Goal: Task Accomplishment & Management: Manage account settings

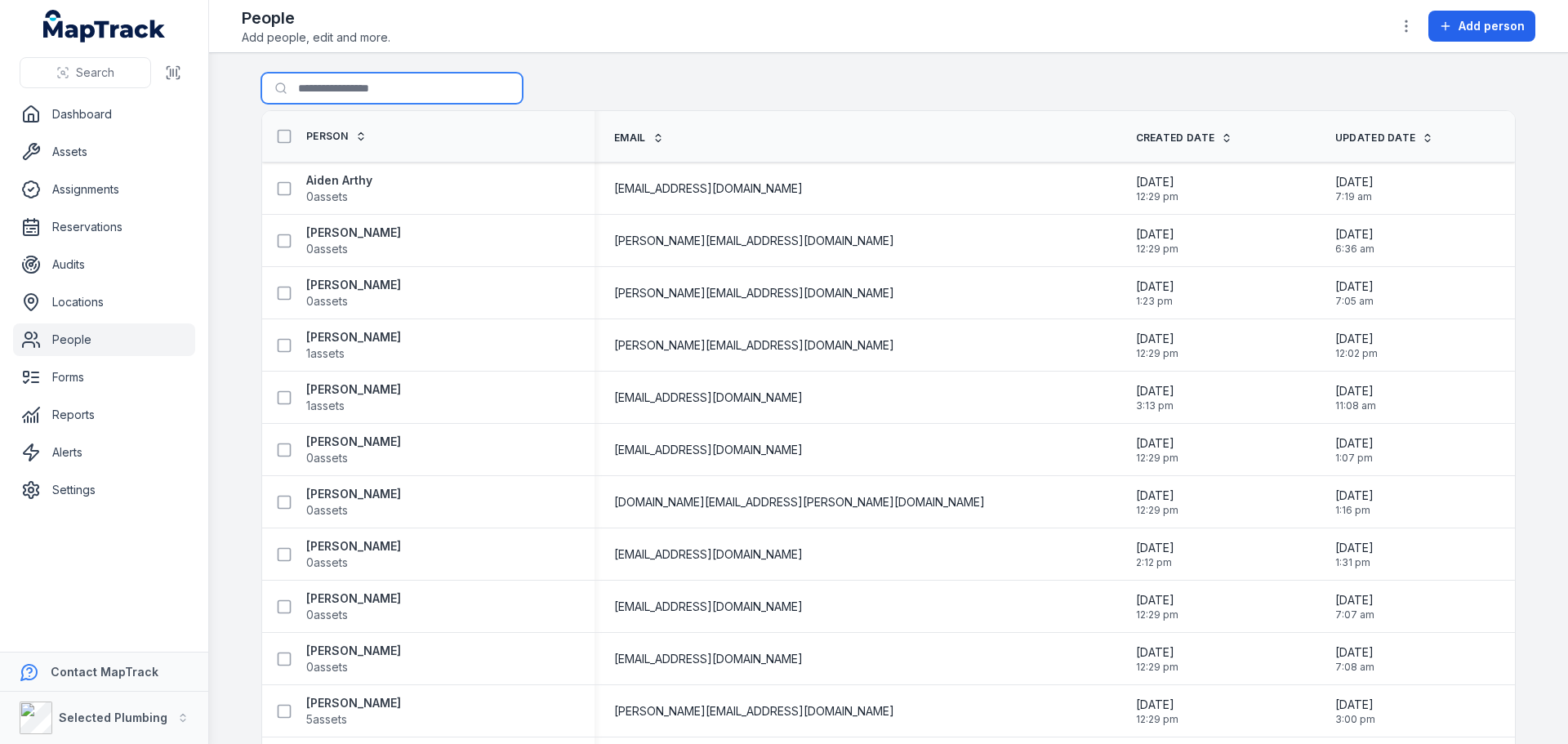
click at [319, 87] on input "Search for people" at bounding box center [391, 88] width 261 height 31
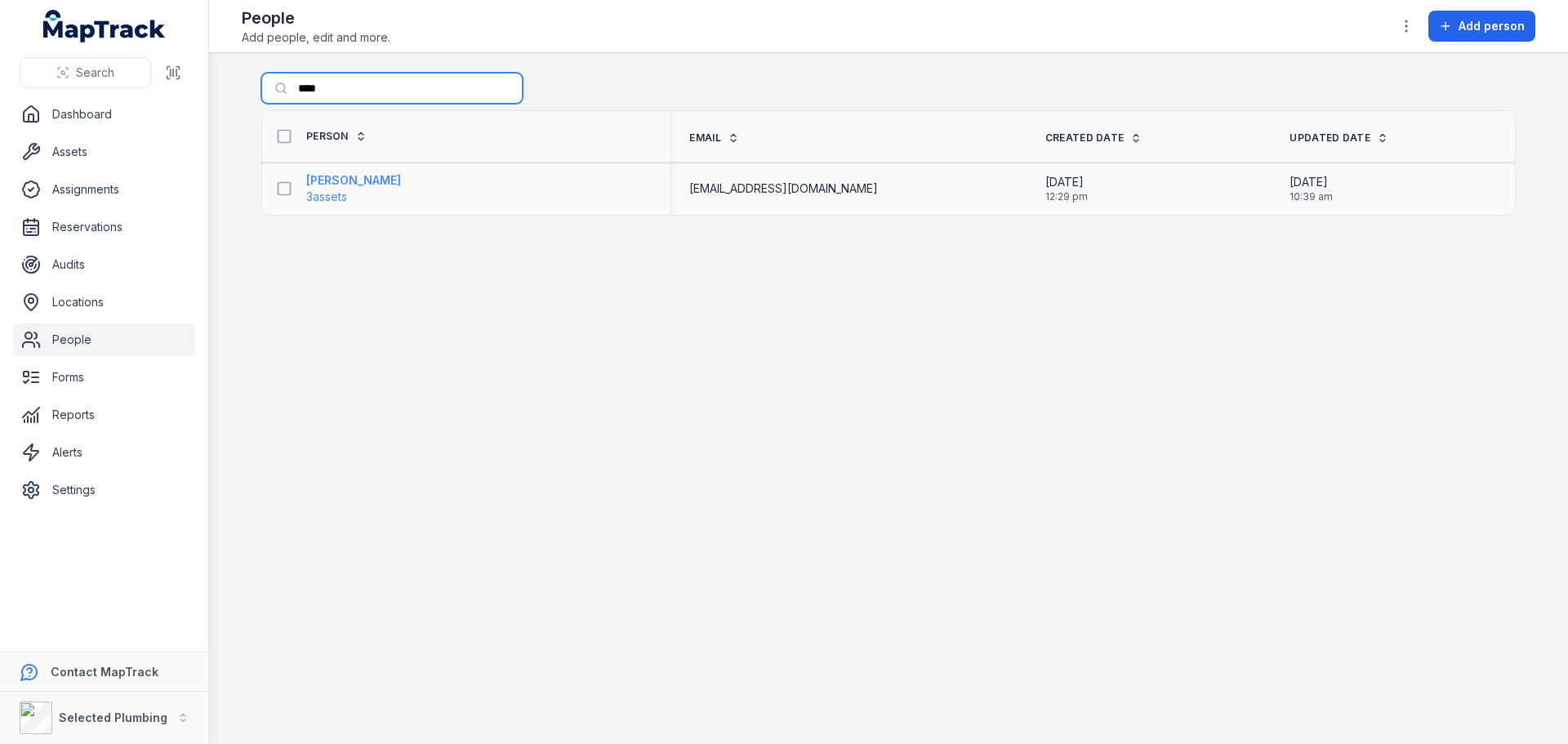
type input "****"
click at [373, 175] on strong "[PERSON_NAME]" at bounding box center [353, 180] width 95 height 16
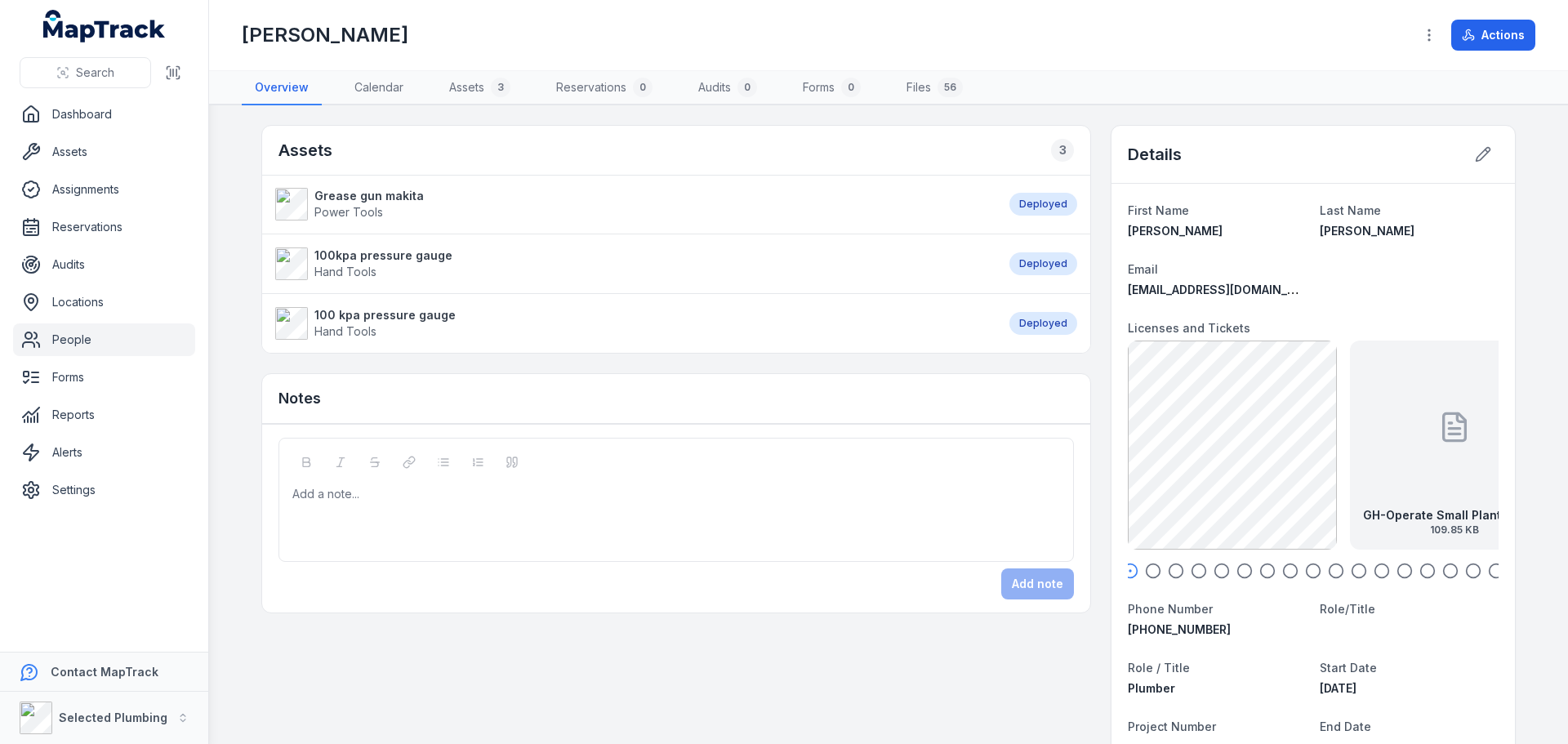
click at [1370, 494] on div "GH-Operate Small Plant and Equipment, QC Saw, Brick Cutter, Blow Vac, High Pres…" at bounding box center [1455, 445] width 209 height 209
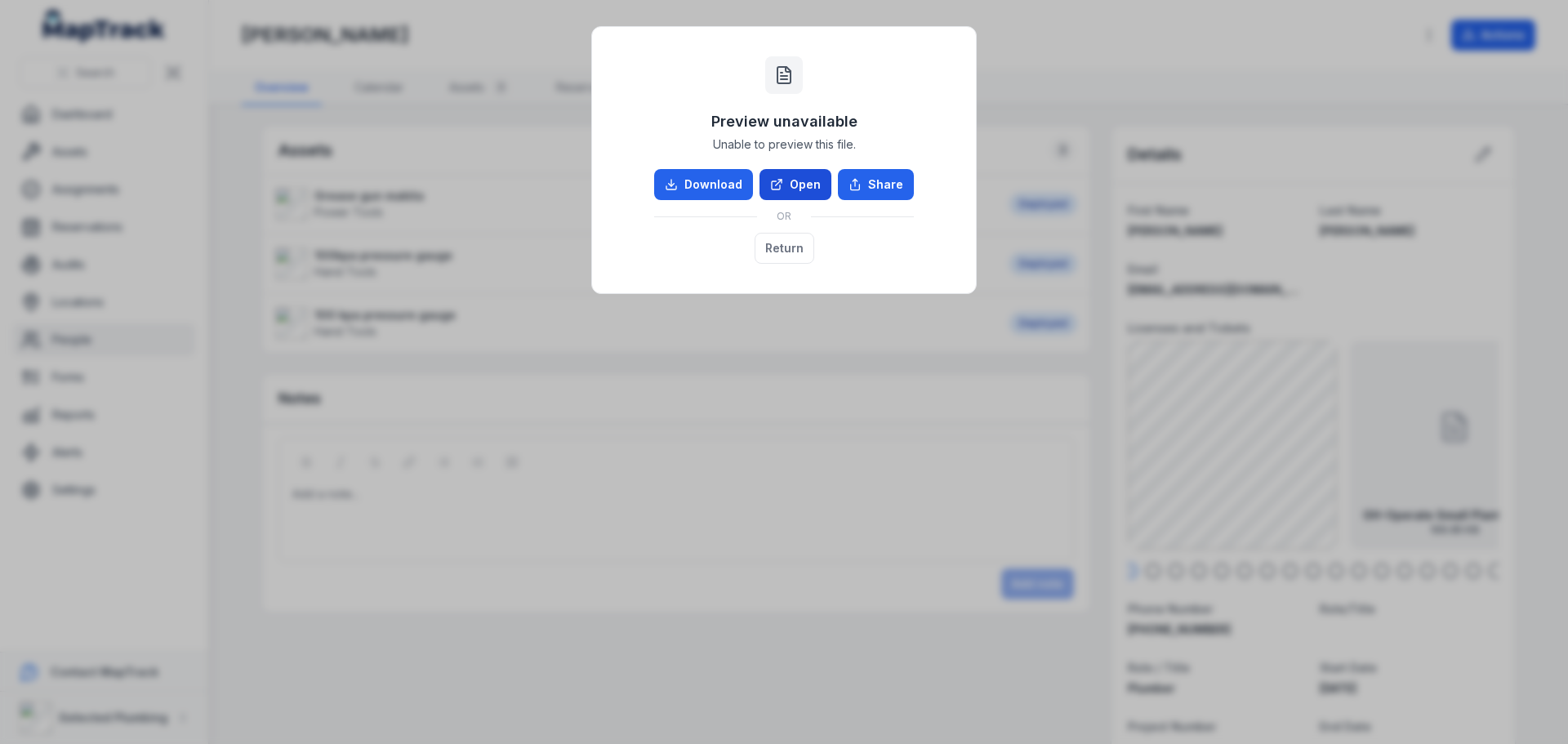
click at [797, 177] on link "Open" at bounding box center [795, 184] width 72 height 31
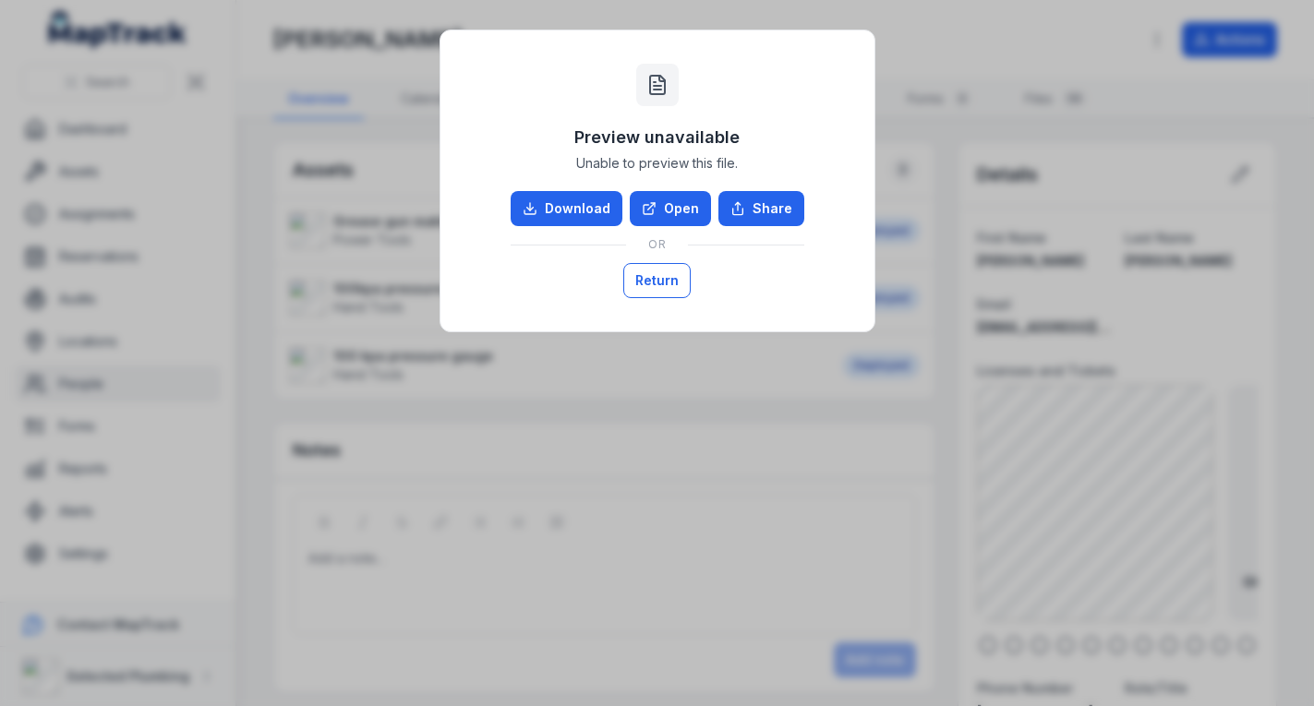
click at [656, 270] on button "Return" at bounding box center [656, 280] width 67 height 35
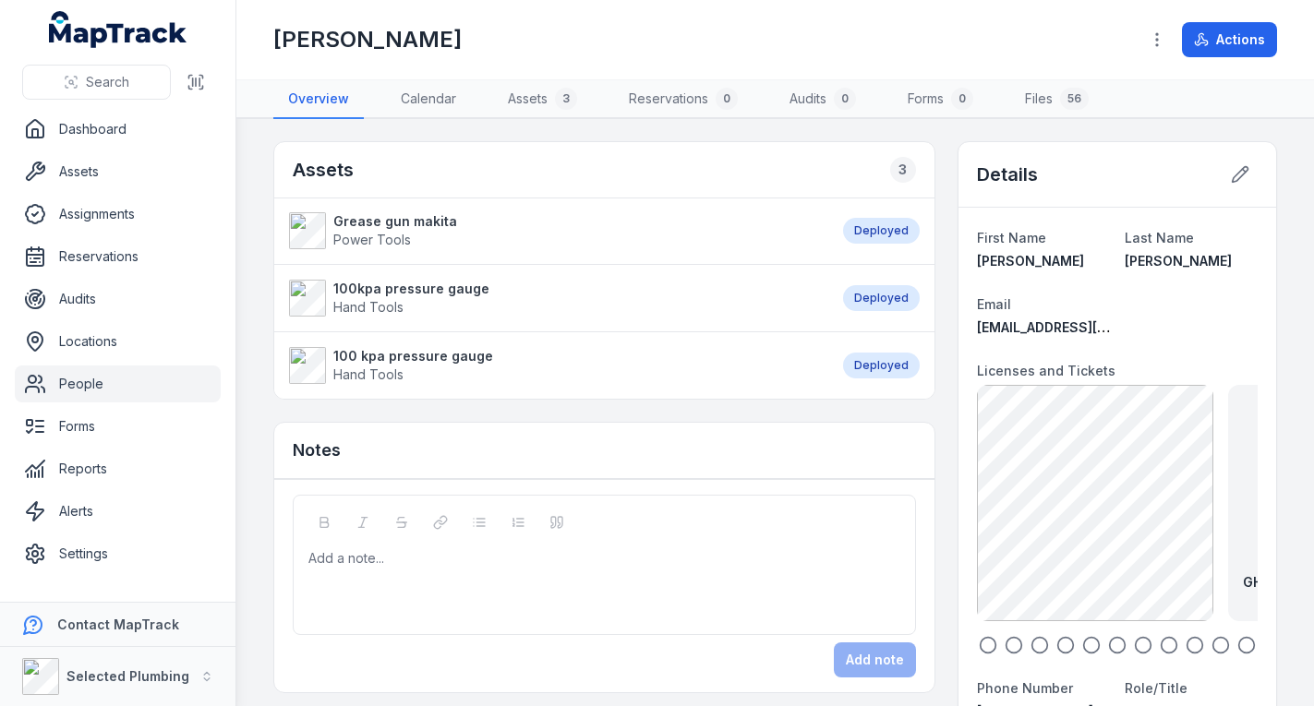
click at [1006, 642] on icon "button" at bounding box center [1013, 645] width 18 height 18
click at [984, 641] on icon "button" at bounding box center [987, 645] width 18 height 18
click at [979, 638] on circle "button" at bounding box center [987, 646] width 16 height 16
click at [1004, 642] on icon "button" at bounding box center [1013, 645] width 18 height 18
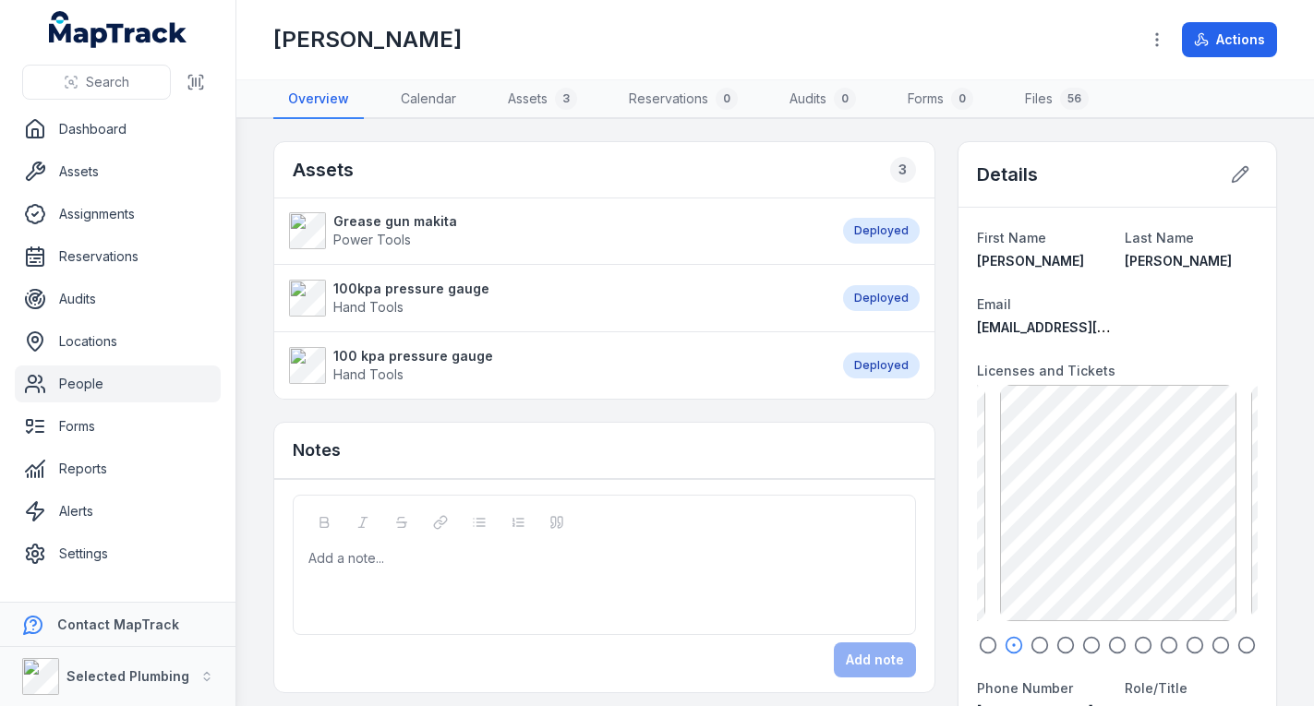
click at [1030, 642] on icon "button" at bounding box center [1039, 645] width 18 height 18
click at [1057, 638] on circle "button" at bounding box center [1065, 646] width 16 height 16
click at [1082, 645] on icon "button" at bounding box center [1091, 645] width 18 height 18
click at [1109, 645] on icon "button" at bounding box center [1117, 645] width 18 height 18
click at [1134, 641] on icon "button" at bounding box center [1143, 645] width 18 height 18
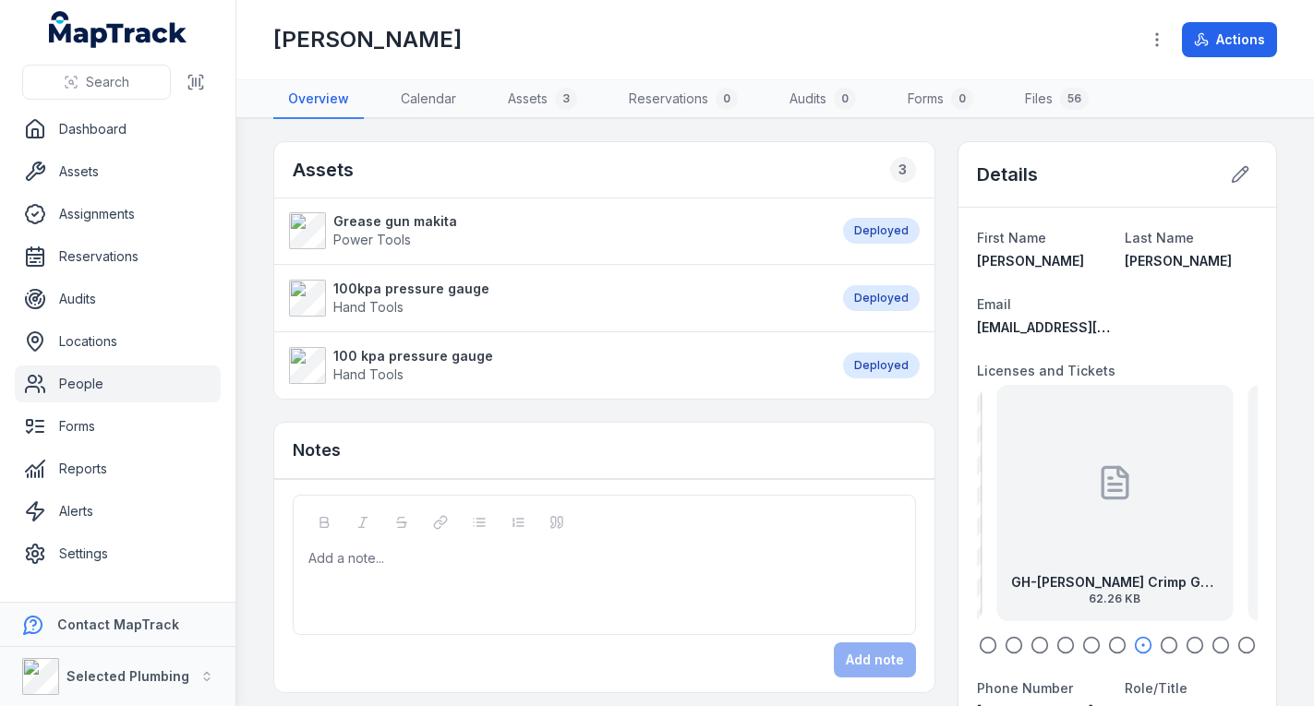
click at [1159, 641] on icon "button" at bounding box center [1168, 645] width 18 height 18
click at [1122, 516] on div at bounding box center [1114, 483] width 37 height 166
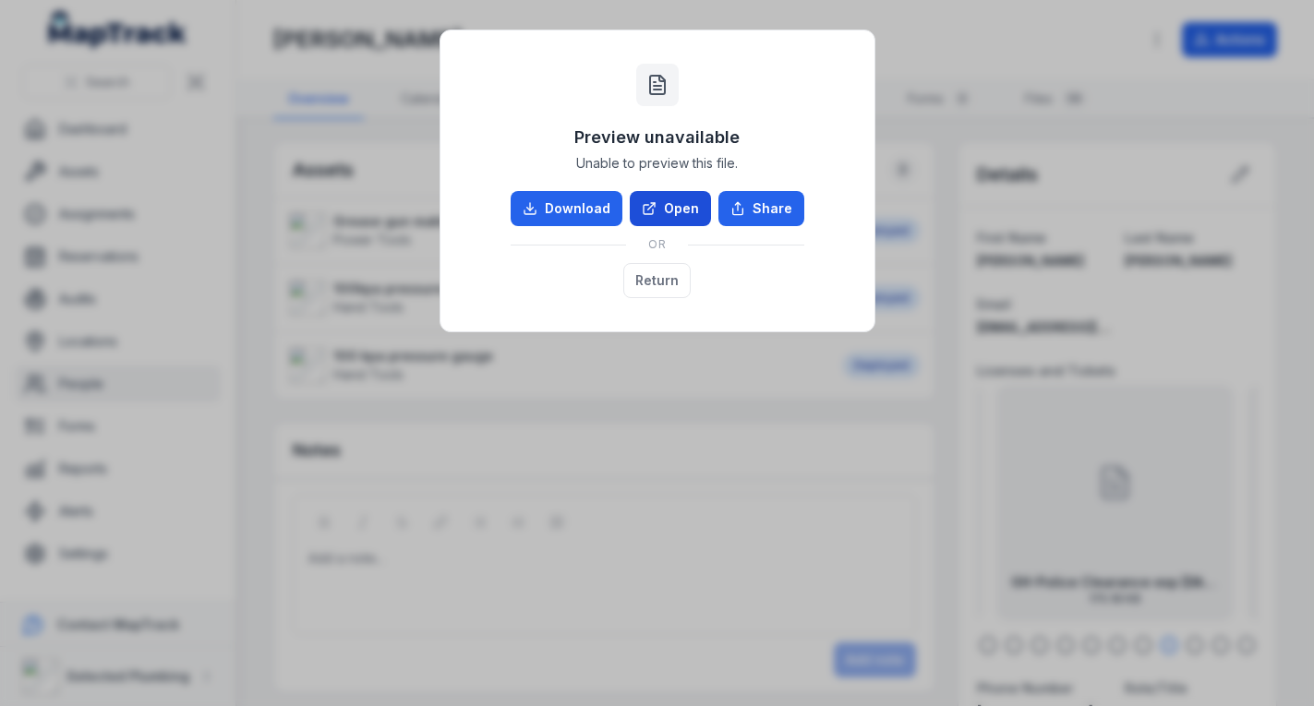
click at [689, 198] on link "Open" at bounding box center [670, 208] width 81 height 35
click at [675, 265] on button "Return" at bounding box center [656, 280] width 67 height 35
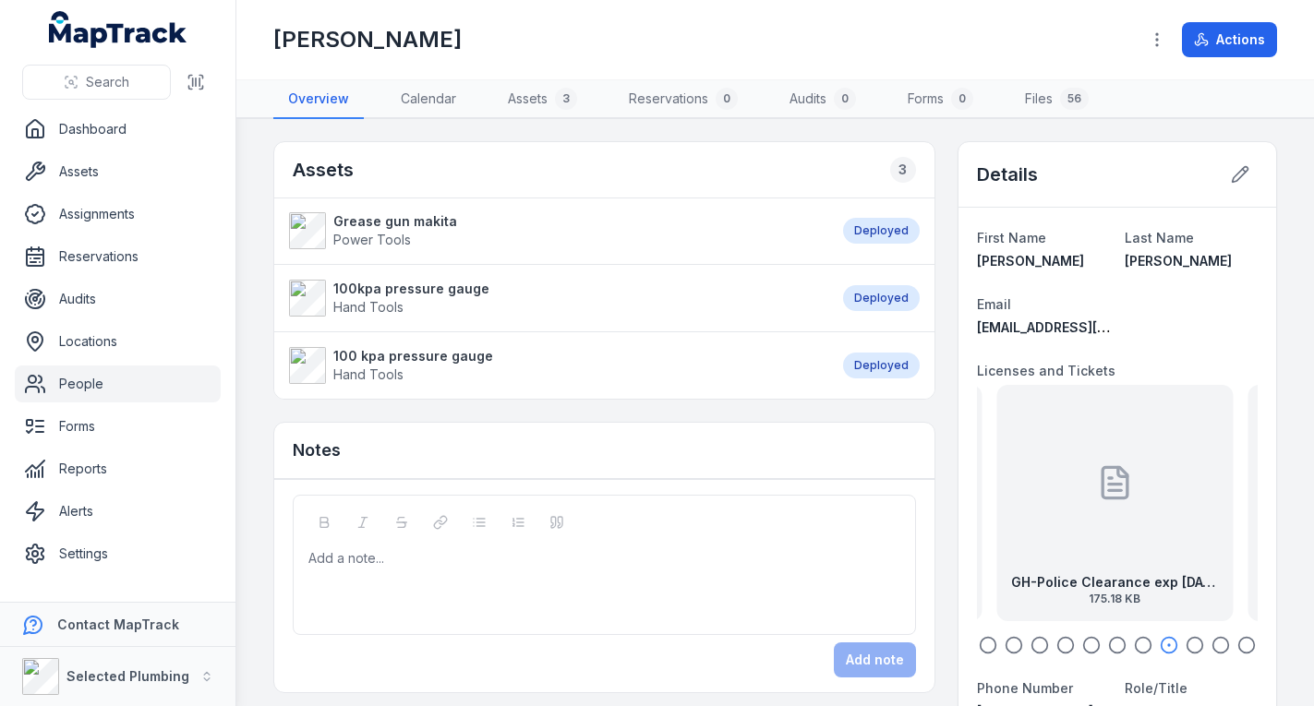
click at [1185, 642] on icon "button" at bounding box center [1194, 645] width 18 height 18
click at [1213, 644] on icon "button" at bounding box center [1220, 645] width 18 height 18
click at [1237, 647] on icon "button" at bounding box center [1246, 645] width 18 height 18
click at [1230, 177] on icon at bounding box center [1239, 174] width 18 height 18
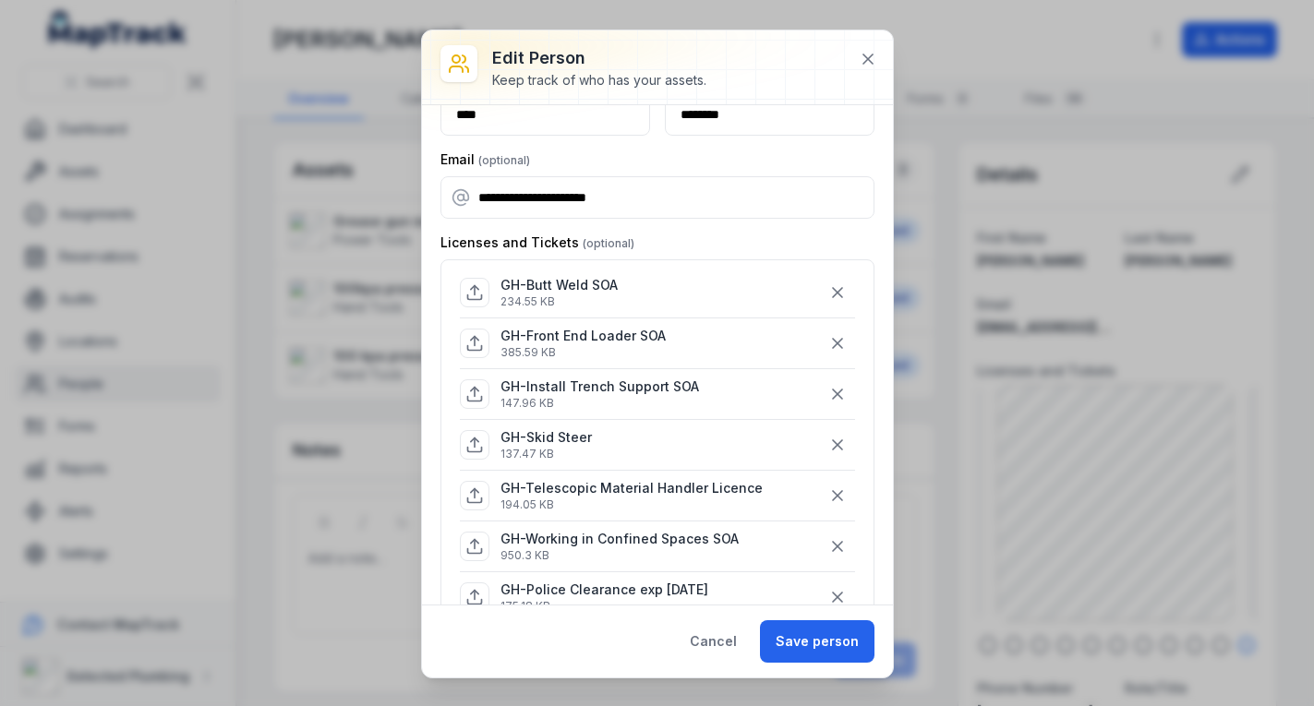
scroll to position [185, 0]
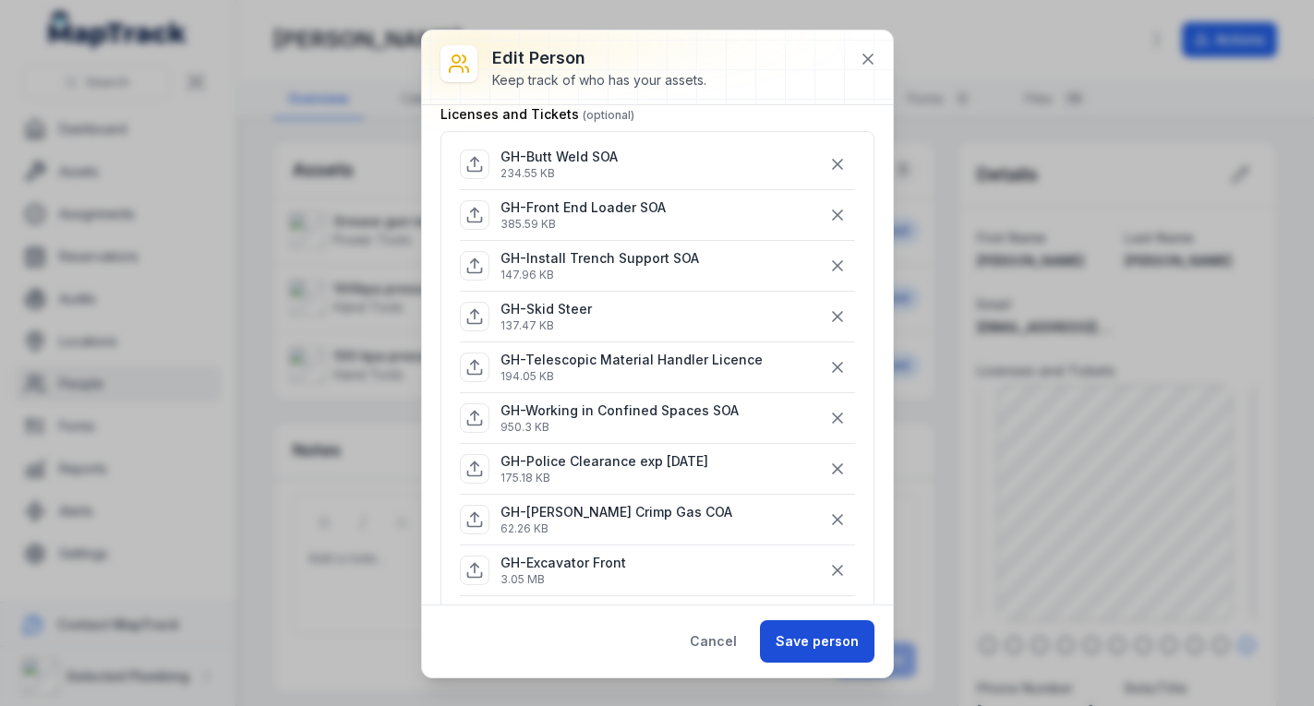
click at [810, 643] on button "Save person" at bounding box center [817, 641] width 114 height 42
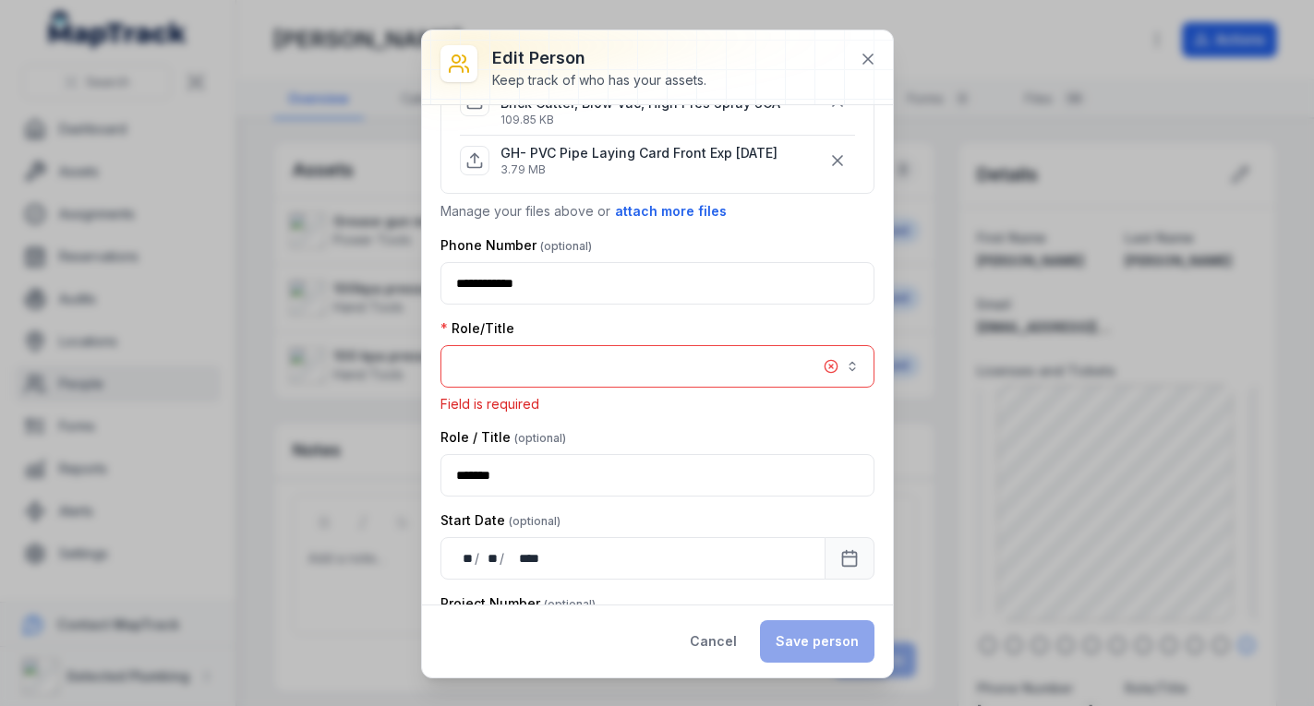
scroll to position [1046, 0]
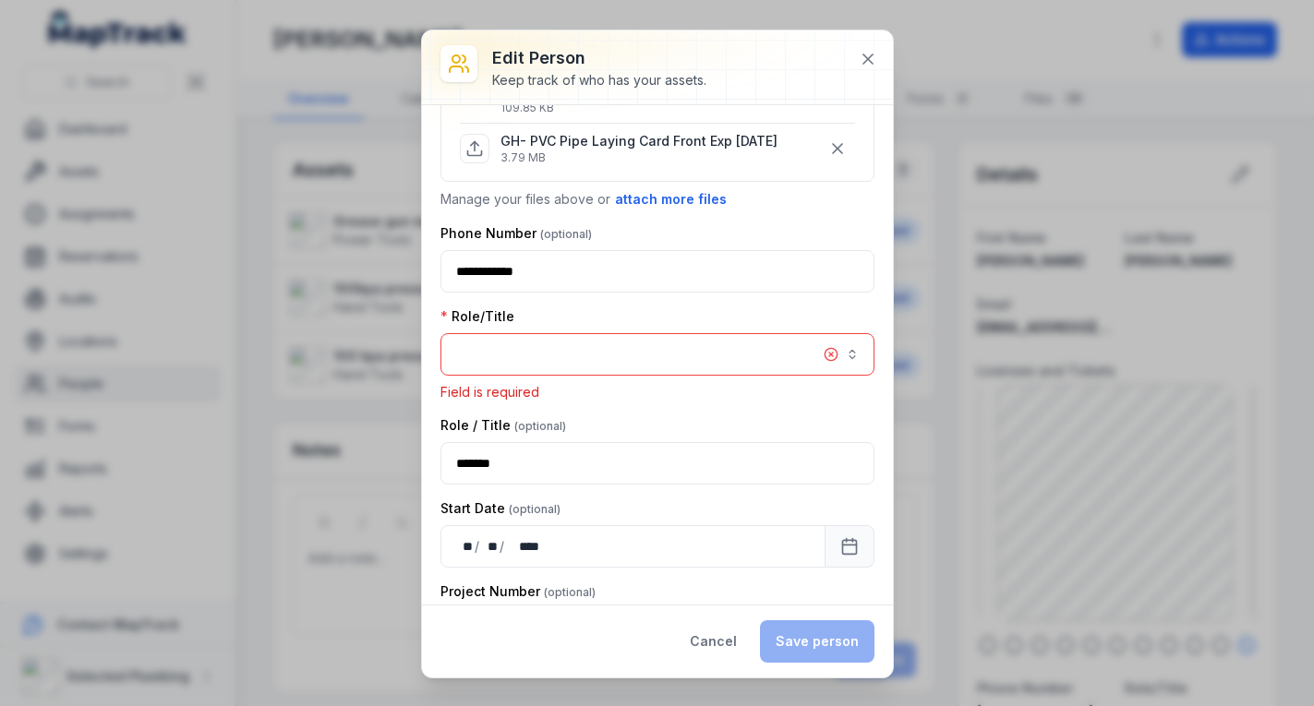
click at [558, 336] on button "button" at bounding box center [657, 354] width 434 height 42
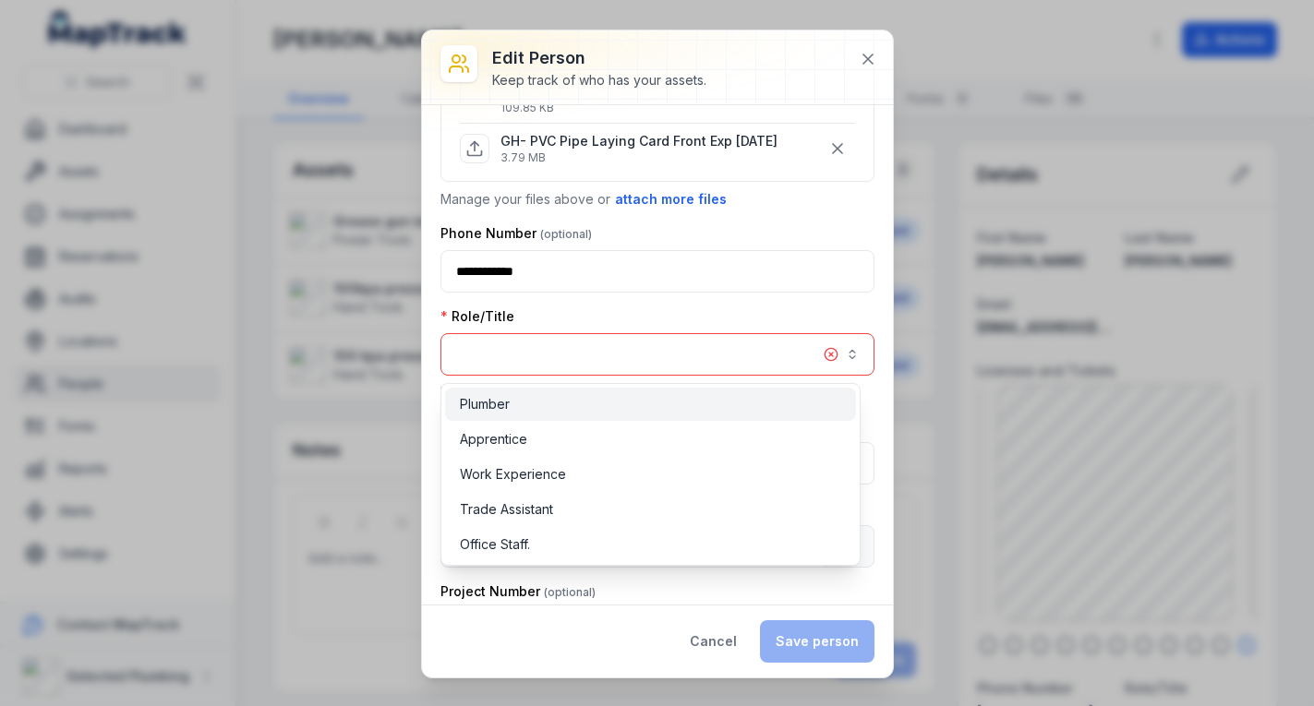
click at [541, 406] on div "Plumber" at bounding box center [650, 404] width 381 height 18
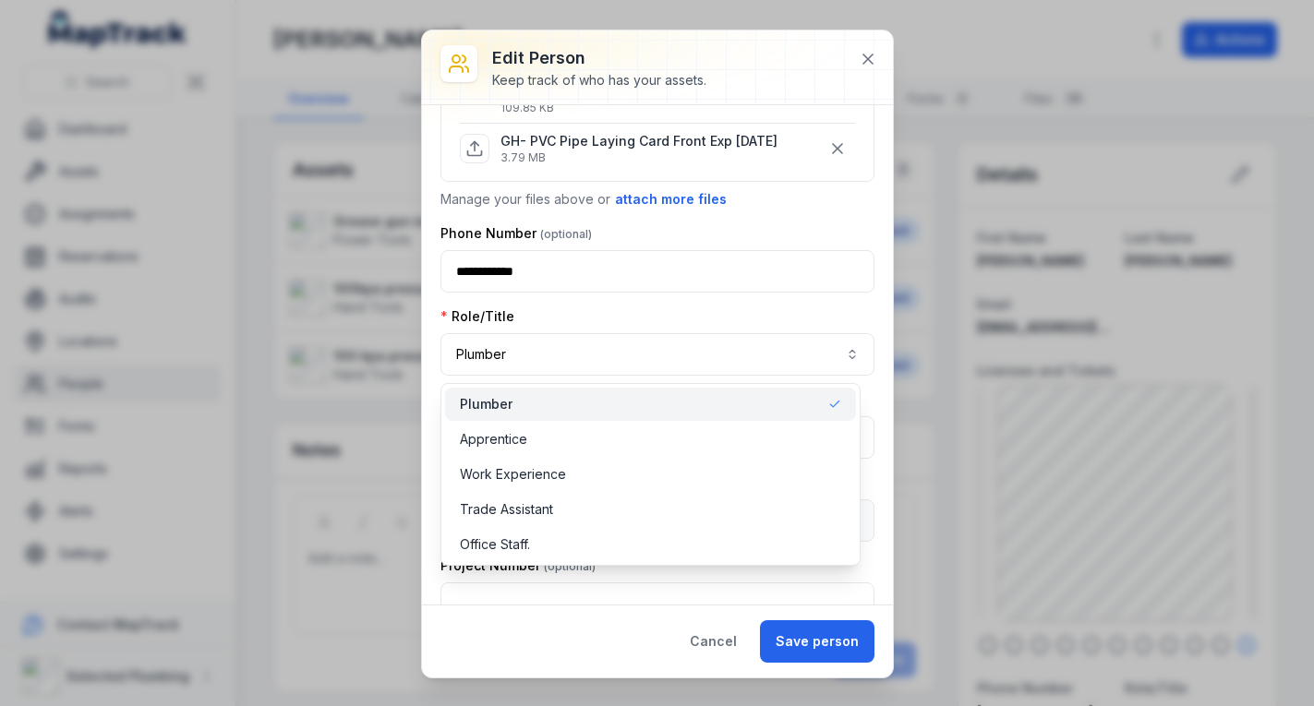
click at [630, 314] on div "Role/Title Plumber *******" at bounding box center [657, 341] width 434 height 68
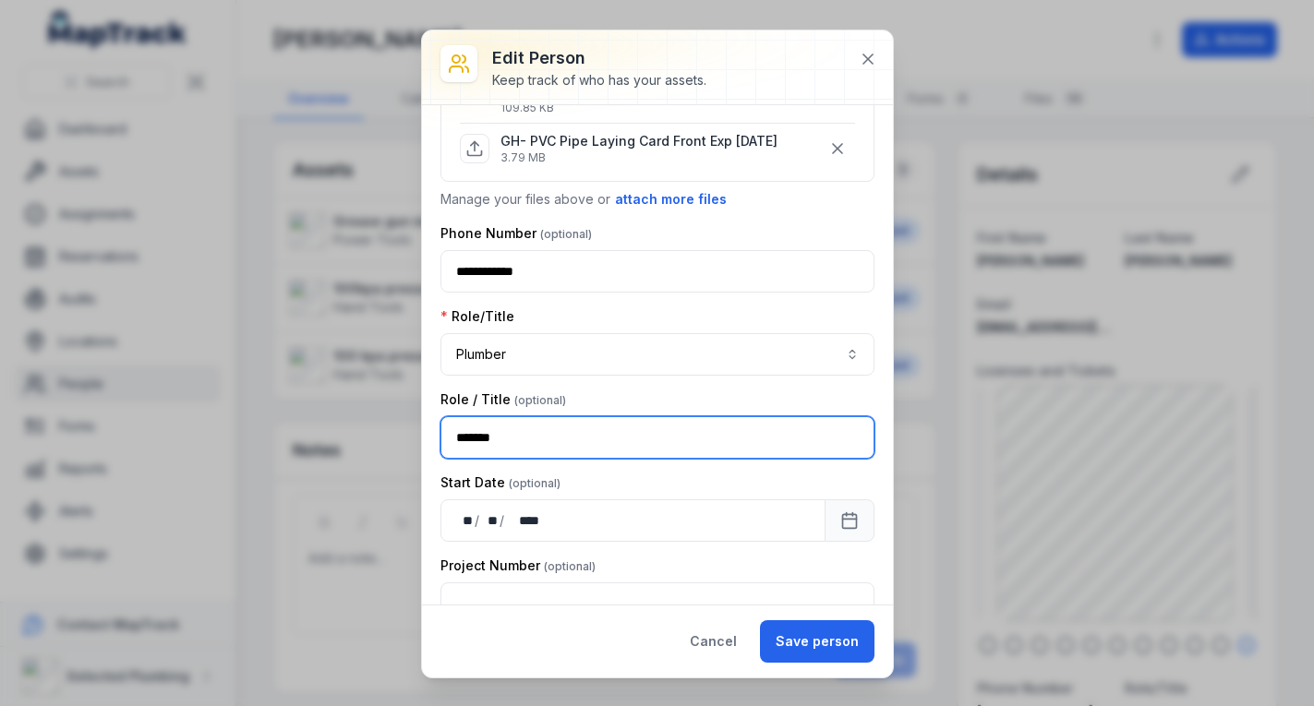
click at [732, 440] on input "*******" at bounding box center [657, 437] width 434 height 42
type input "*"
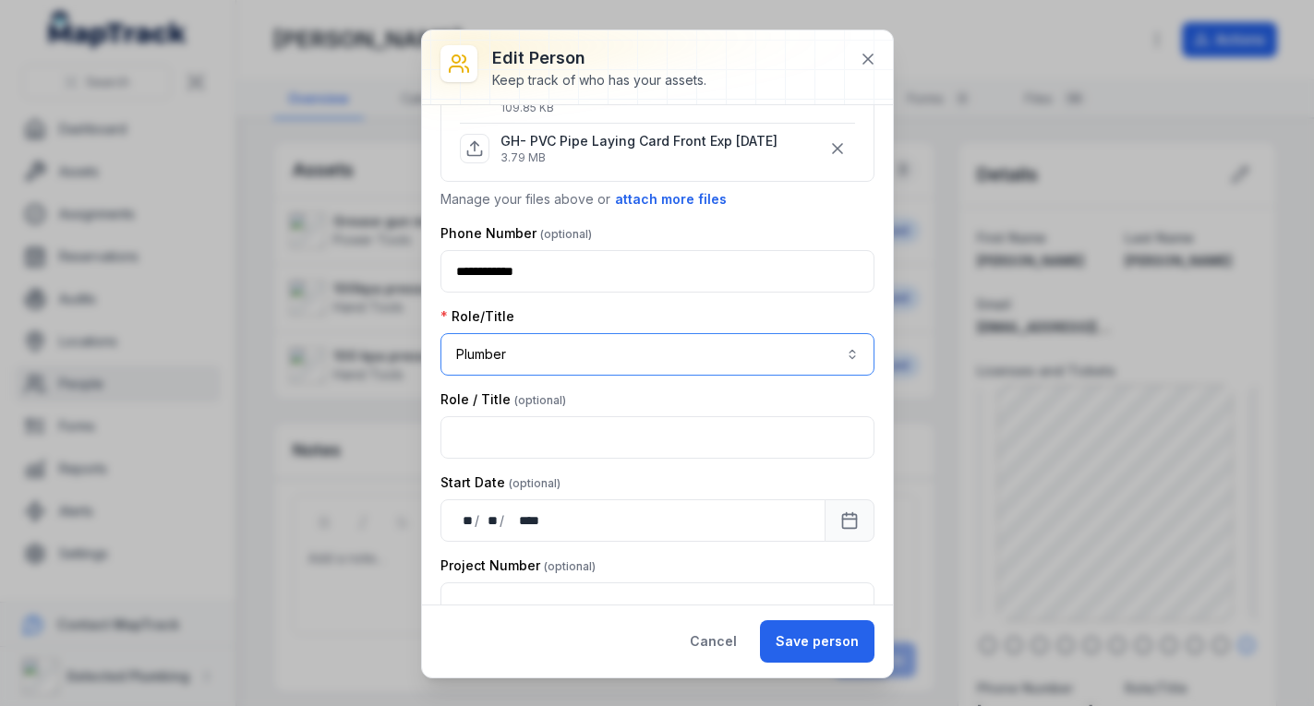
click at [837, 356] on button "Plumber *******" at bounding box center [657, 354] width 434 height 42
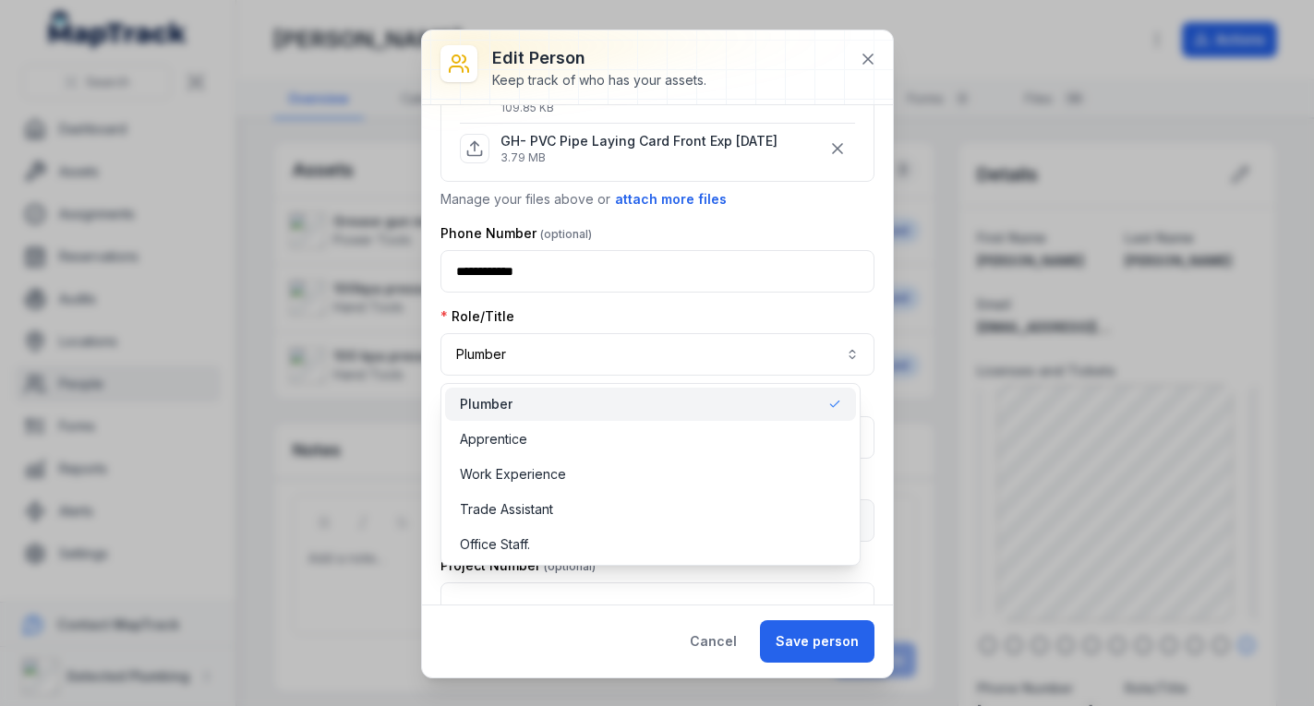
click at [513, 402] on div "Plumber" at bounding box center [650, 404] width 381 height 18
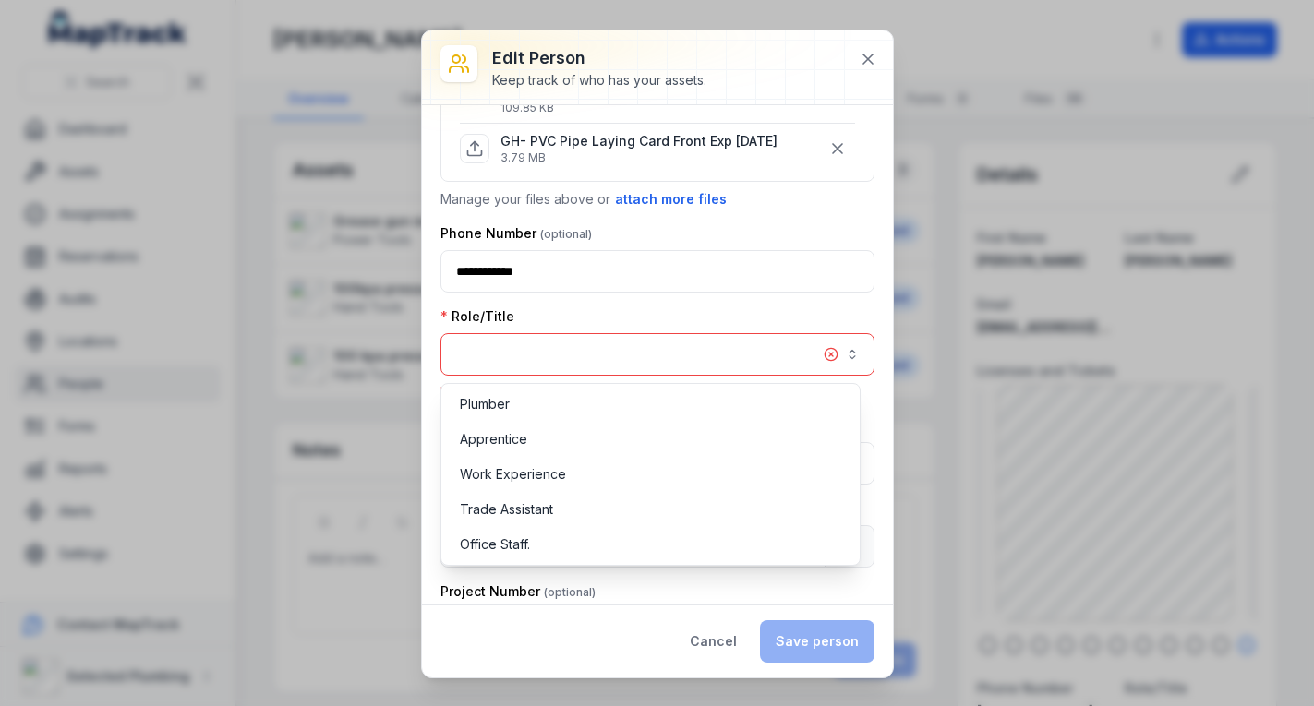
click at [535, 346] on button "button" at bounding box center [657, 354] width 434 height 42
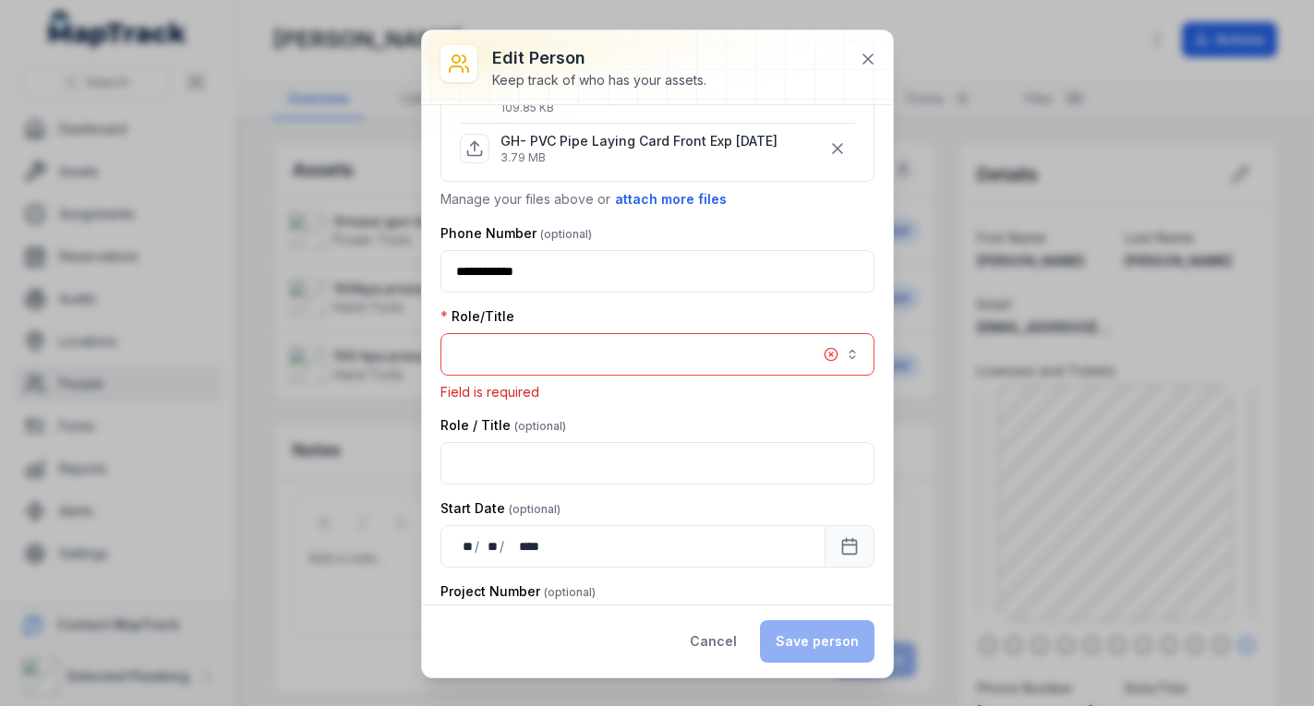
click at [534, 346] on button "button" at bounding box center [657, 354] width 434 height 42
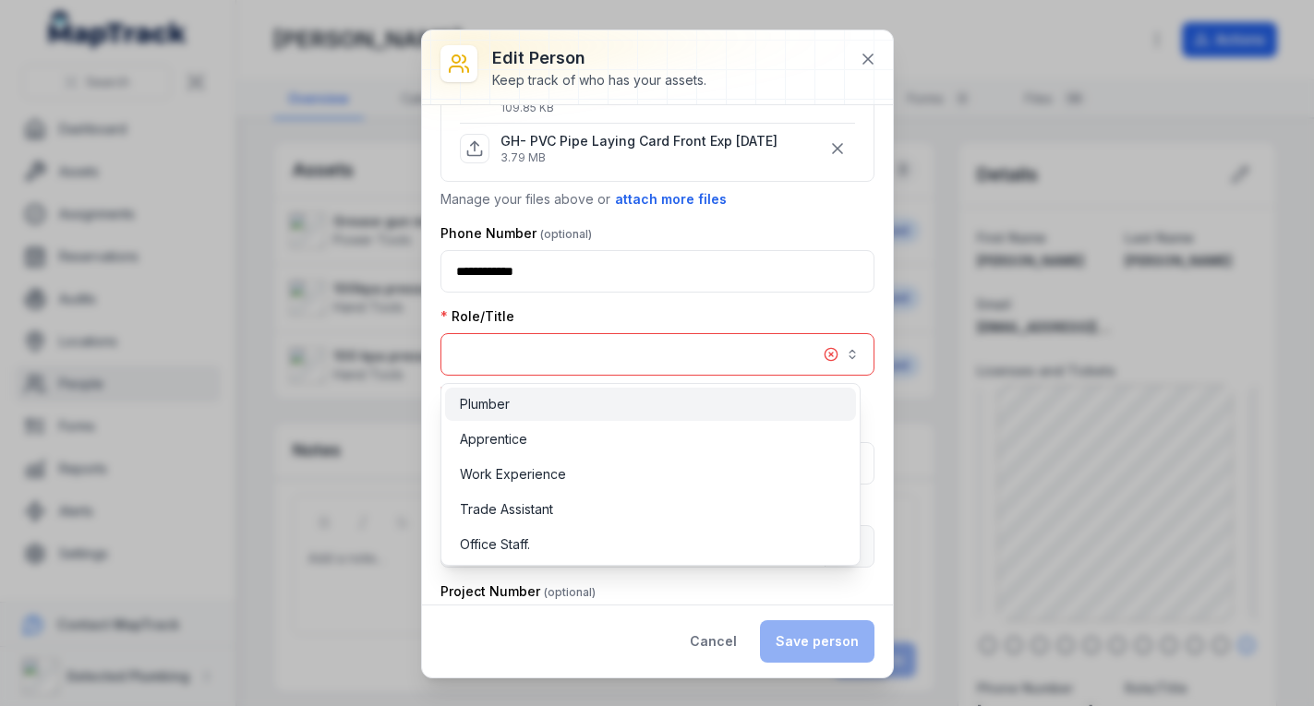
click at [499, 397] on span "Plumber" at bounding box center [485, 404] width 50 height 18
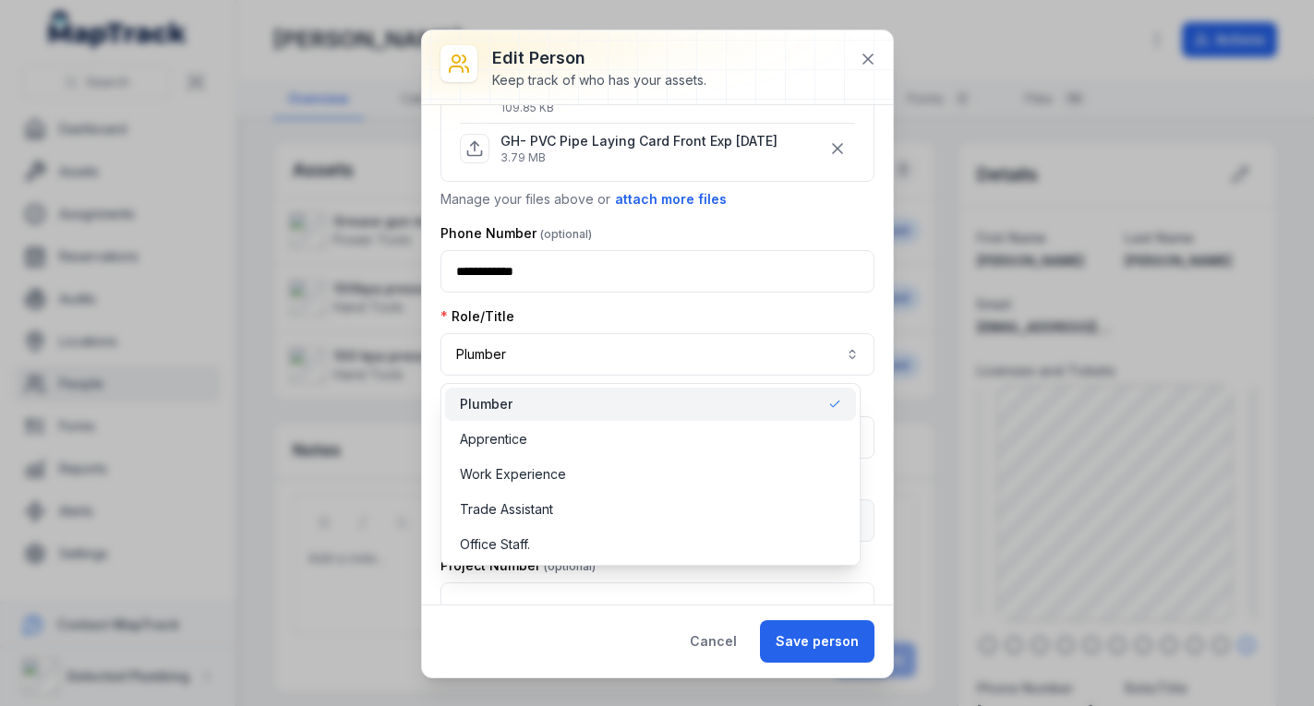
click at [623, 321] on div "Role/Title Plumber *******" at bounding box center [657, 341] width 434 height 68
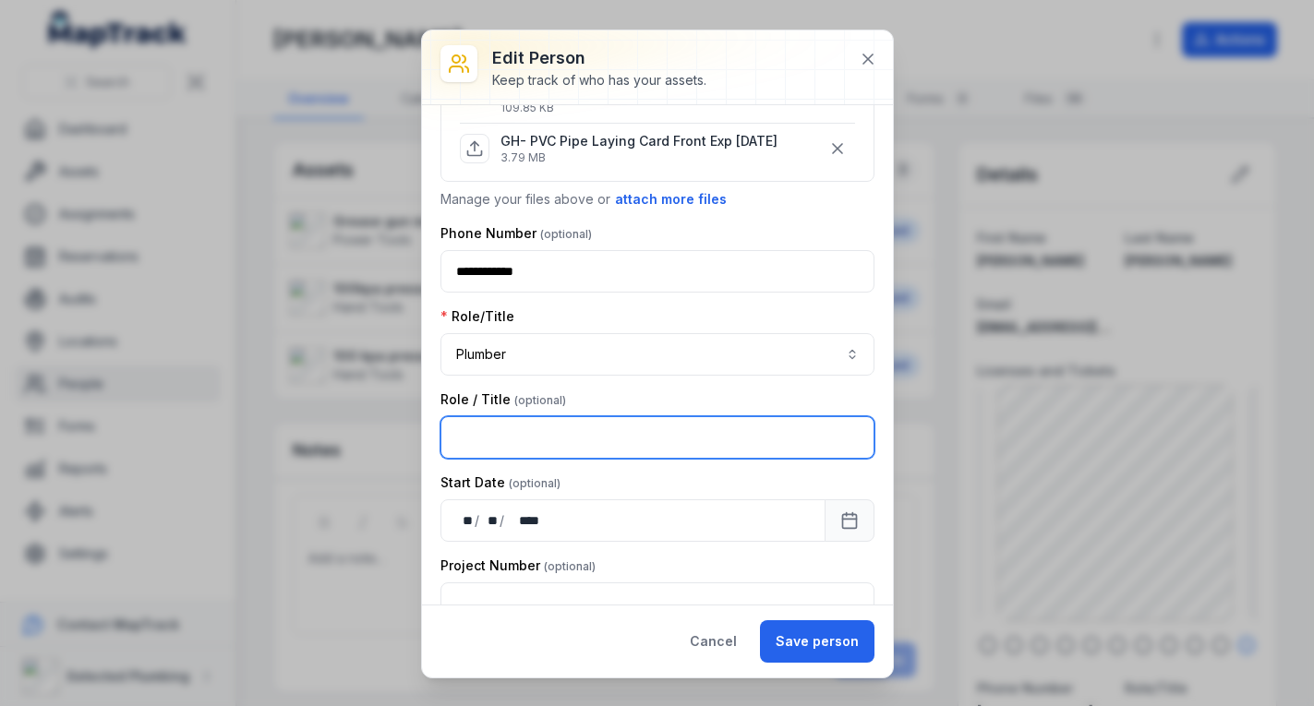
click at [582, 429] on input "text" at bounding box center [657, 437] width 434 height 42
type input "**********"
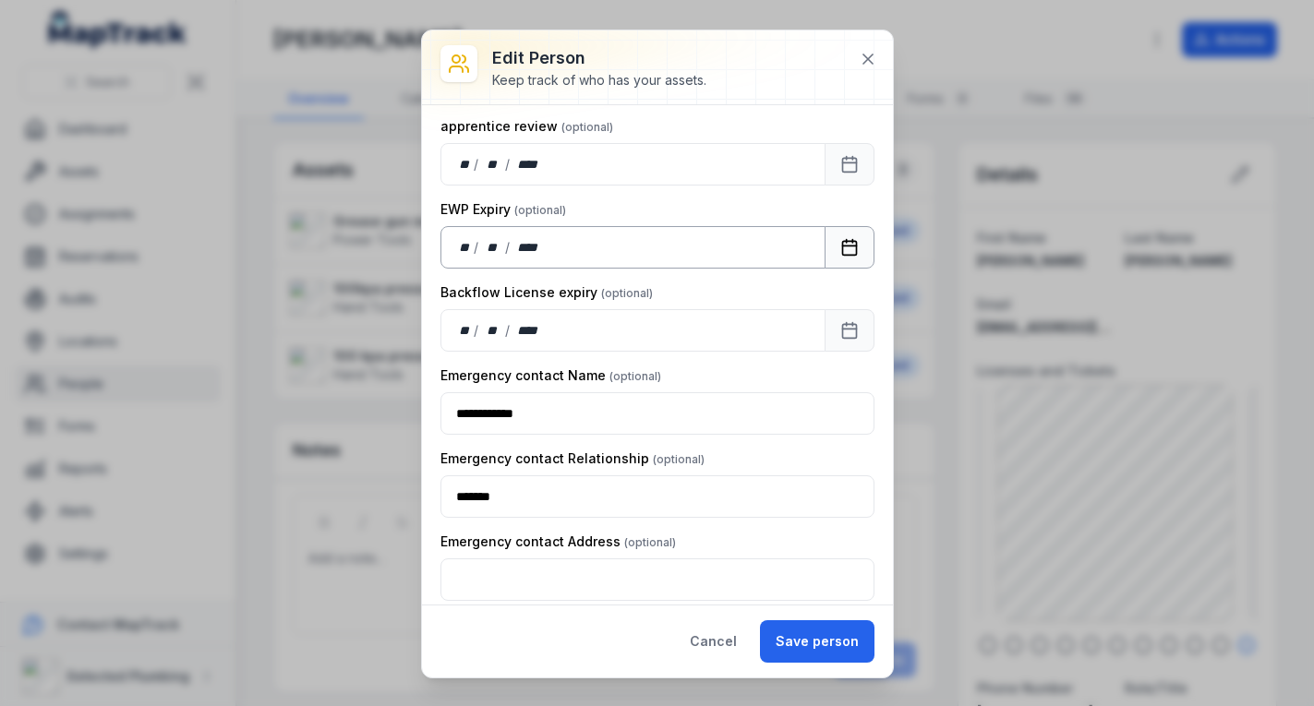
scroll to position [2912, 0]
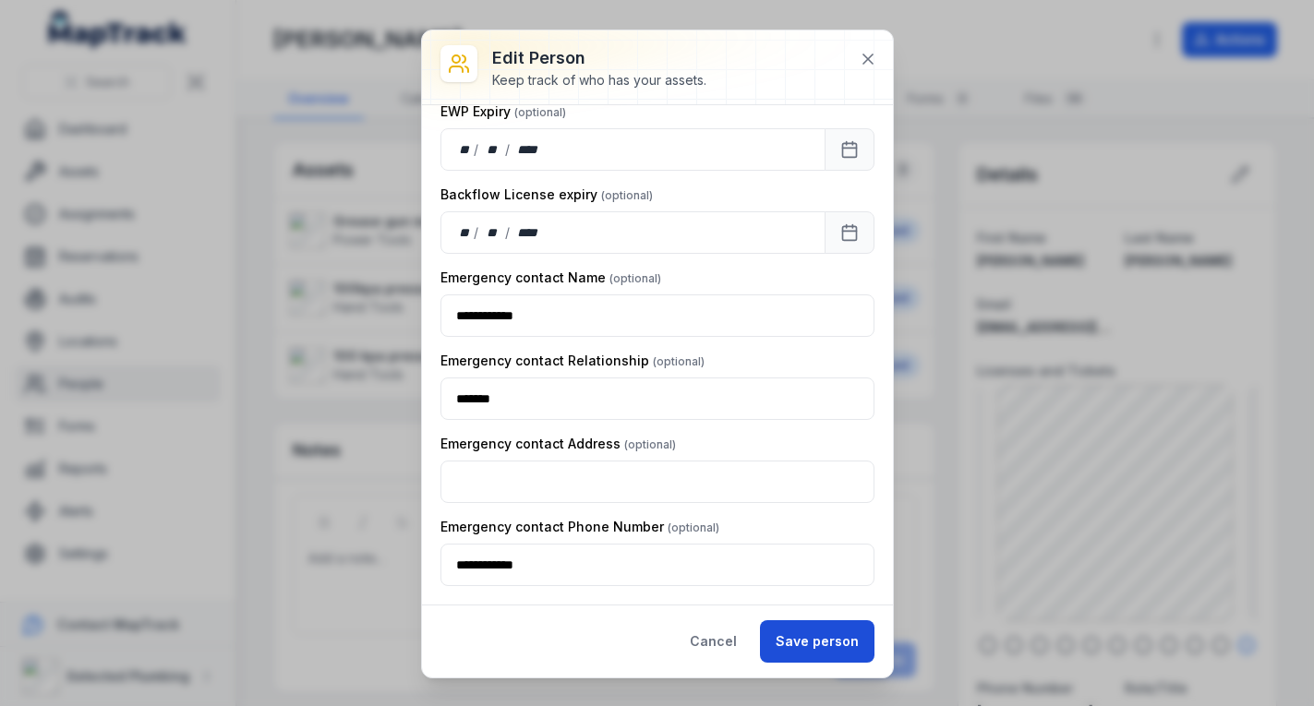
click at [827, 643] on button "Save person" at bounding box center [817, 641] width 114 height 42
